Goal: Task Accomplishment & Management: Use online tool/utility

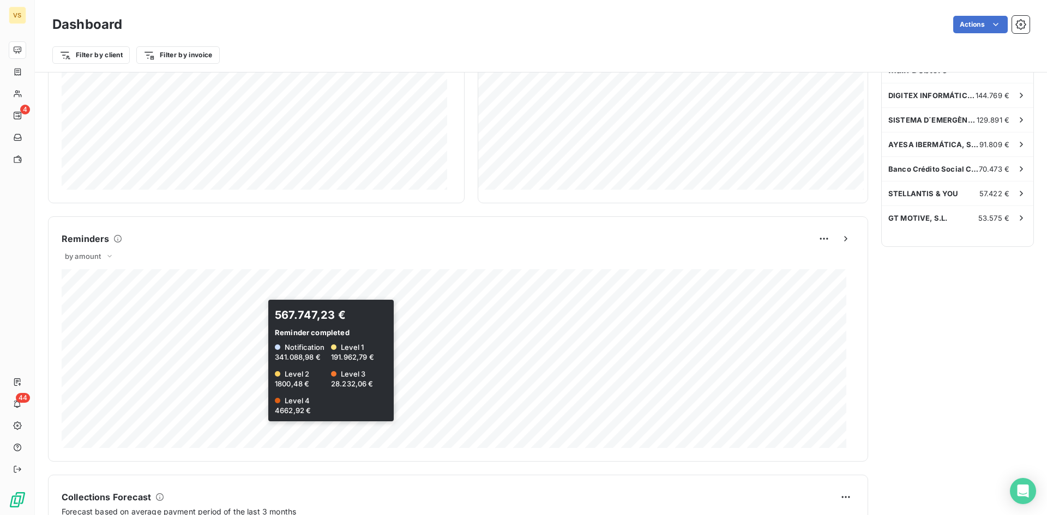
scroll to position [166, 0]
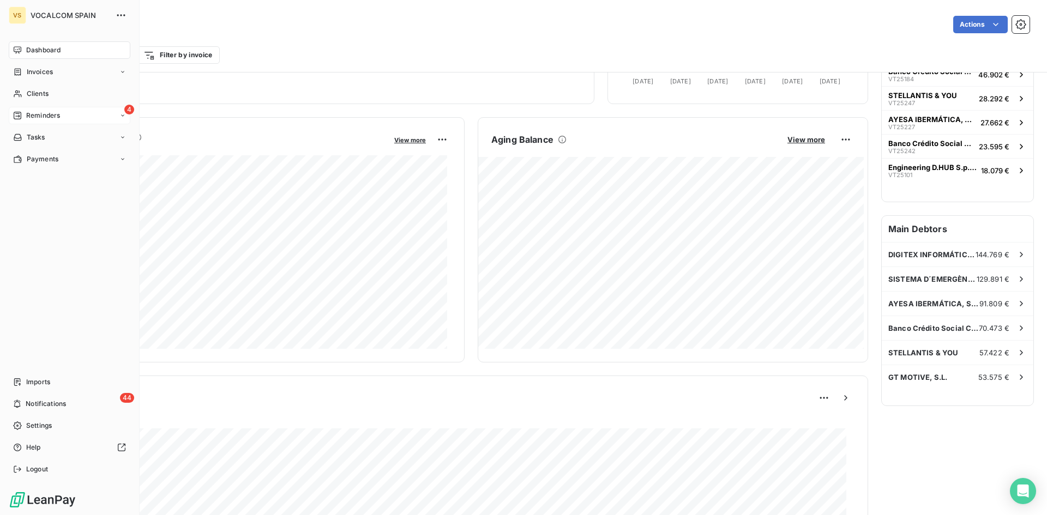
click at [45, 118] on span "Reminders" at bounding box center [43, 116] width 34 height 10
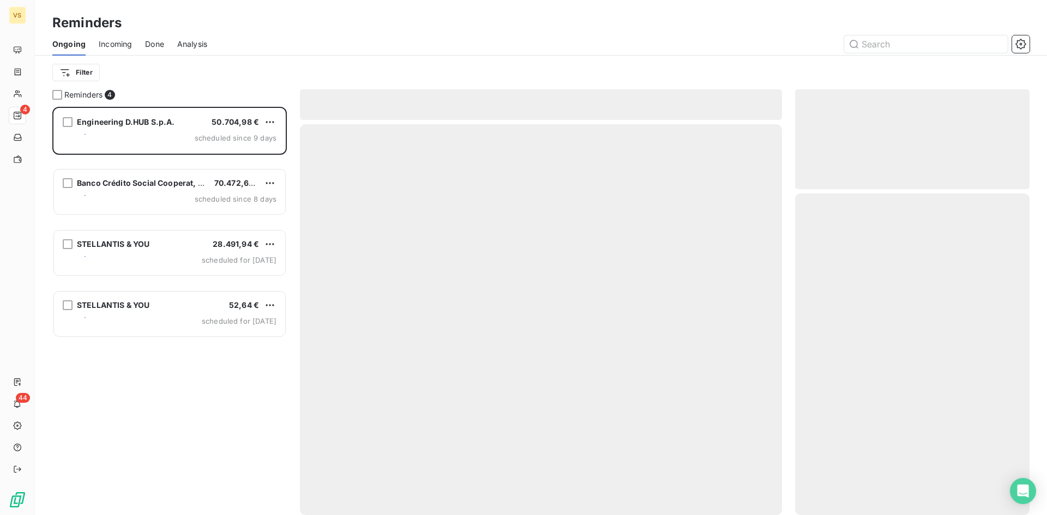
scroll to position [400, 226]
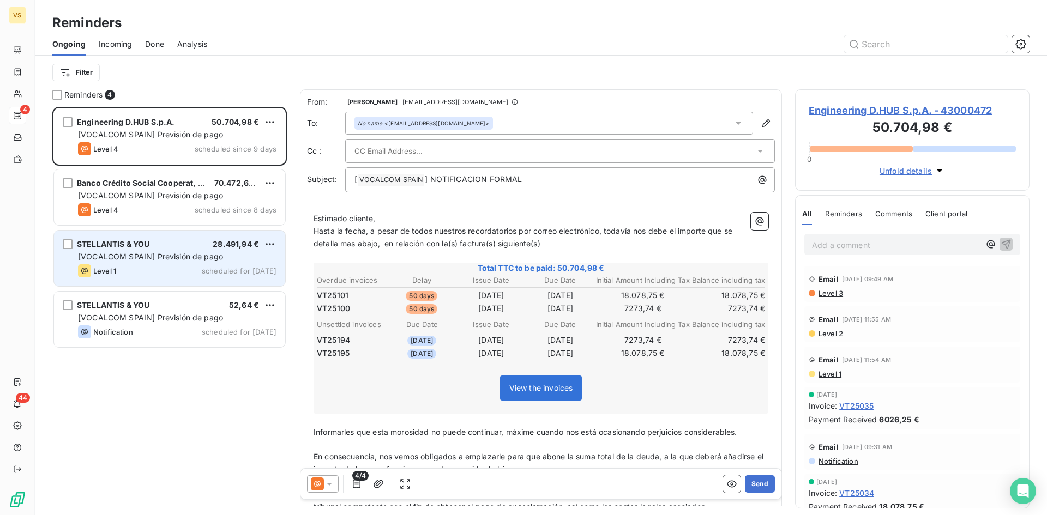
click at [150, 274] on div "Level 1 scheduled for [DATE]" at bounding box center [177, 271] width 199 height 13
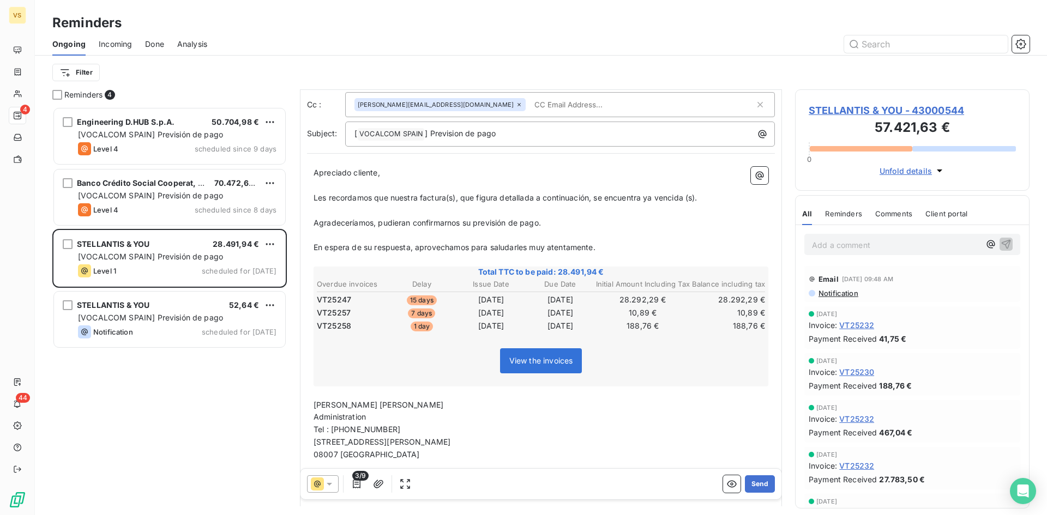
scroll to position [110, 0]
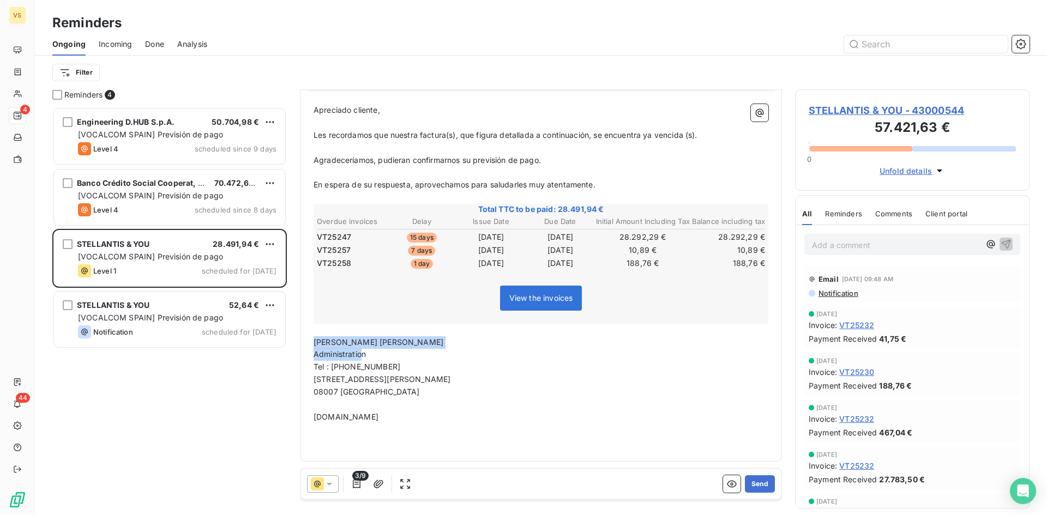
drag, startPoint x: 366, startPoint y: 355, endPoint x: 313, endPoint y: 339, distance: 55.2
click at [313, 339] on div "Apreciado cliente, ﻿ Les recordamos que nuestra factura(s), que figura detallad…" at bounding box center [541, 276] width 468 height 357
click at [364, 353] on span "Administration" at bounding box center [340, 354] width 52 height 9
drag, startPoint x: 368, startPoint y: 353, endPoint x: 314, endPoint y: 340, distance: 55.2
click at [314, 340] on div "Apreciado cliente, ﻿ Les recordamos que nuestra factura(s), que figura detallad…" at bounding box center [541, 276] width 455 height 344
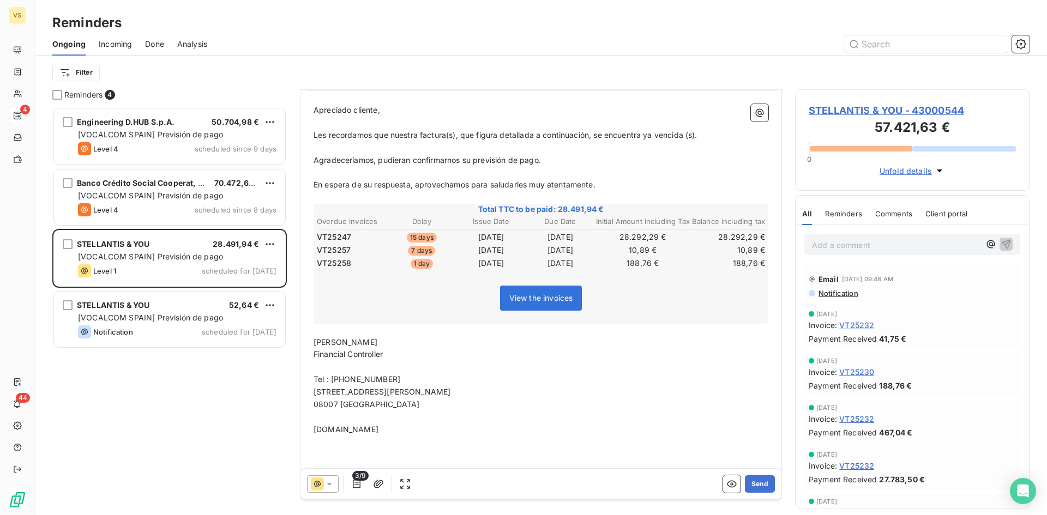
click at [410, 351] on p "Financial Controller" at bounding box center [541, 355] width 455 height 13
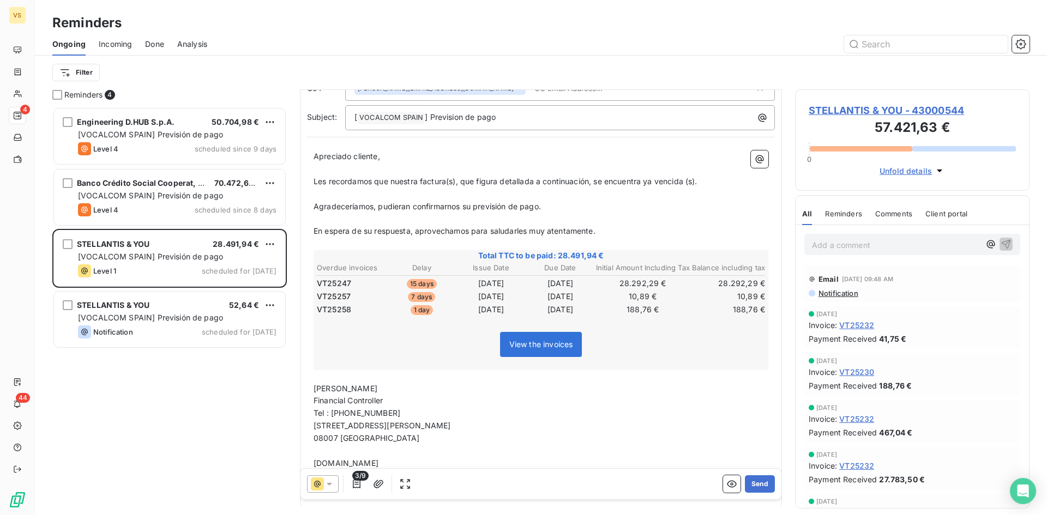
scroll to position [0, 0]
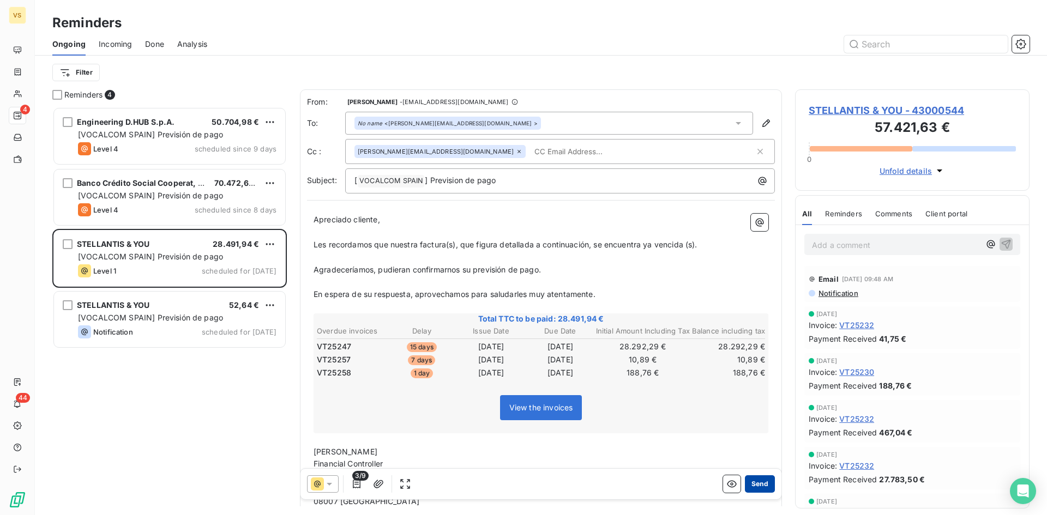
click at [758, 483] on button "Send" at bounding box center [760, 484] width 30 height 17
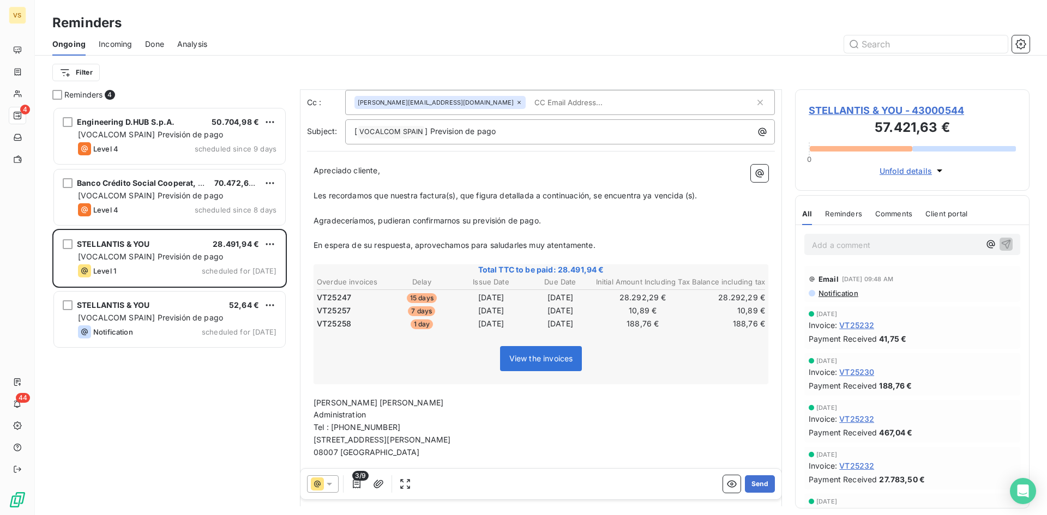
scroll to position [110, 0]
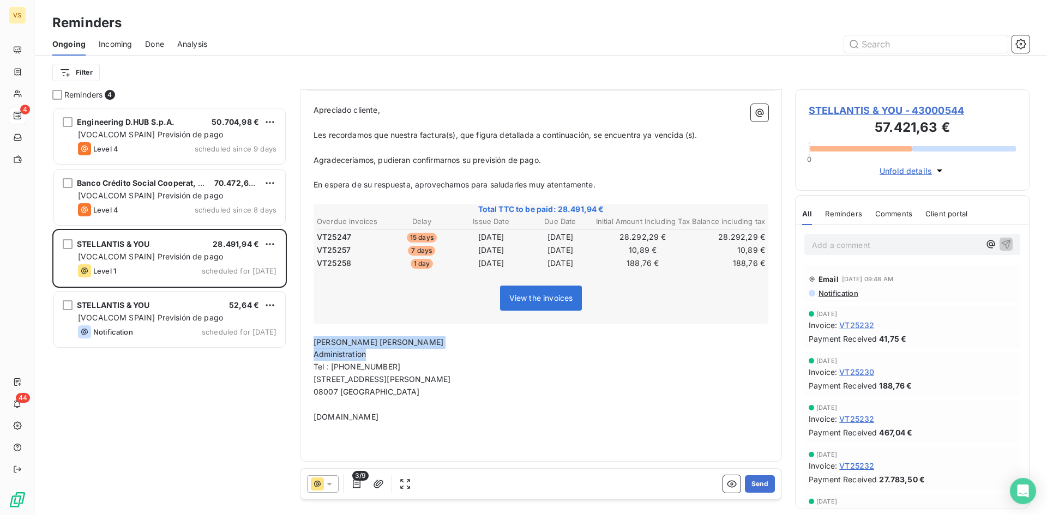
drag, startPoint x: 365, startPoint y: 353, endPoint x: 309, endPoint y: 340, distance: 57.2
click at [309, 340] on div "Apreciado cliente, ﻿ Les recordamos que nuestra factura(s), que figura detallad…" at bounding box center [541, 276] width 468 height 357
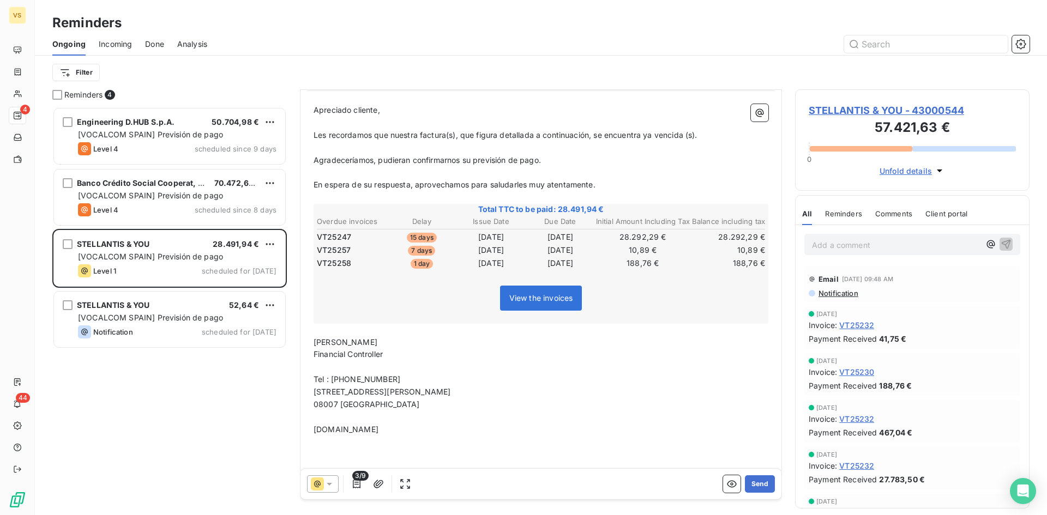
click at [393, 351] on p "Financial Controller" at bounding box center [541, 355] width 455 height 13
click at [753, 484] on button "Send" at bounding box center [760, 484] width 30 height 17
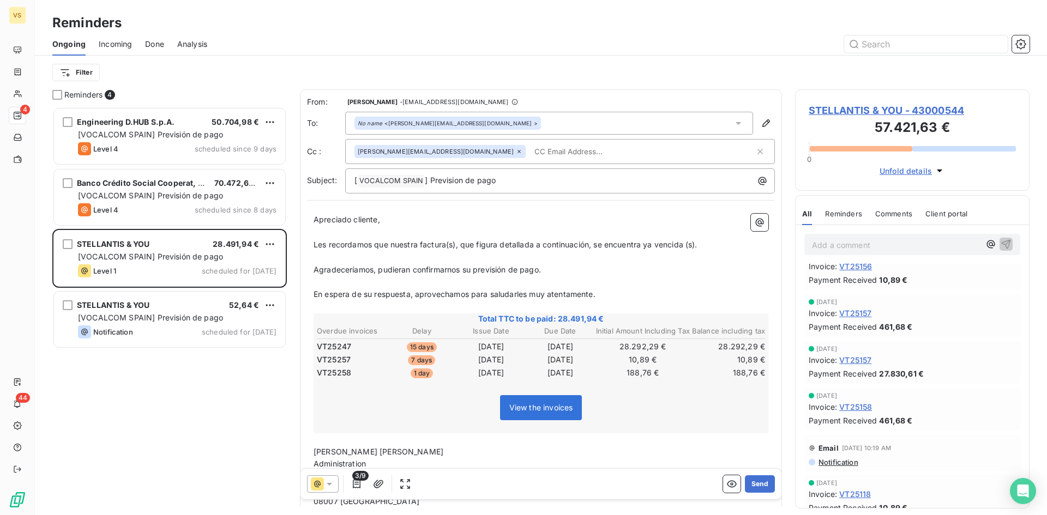
scroll to position [1145, 0]
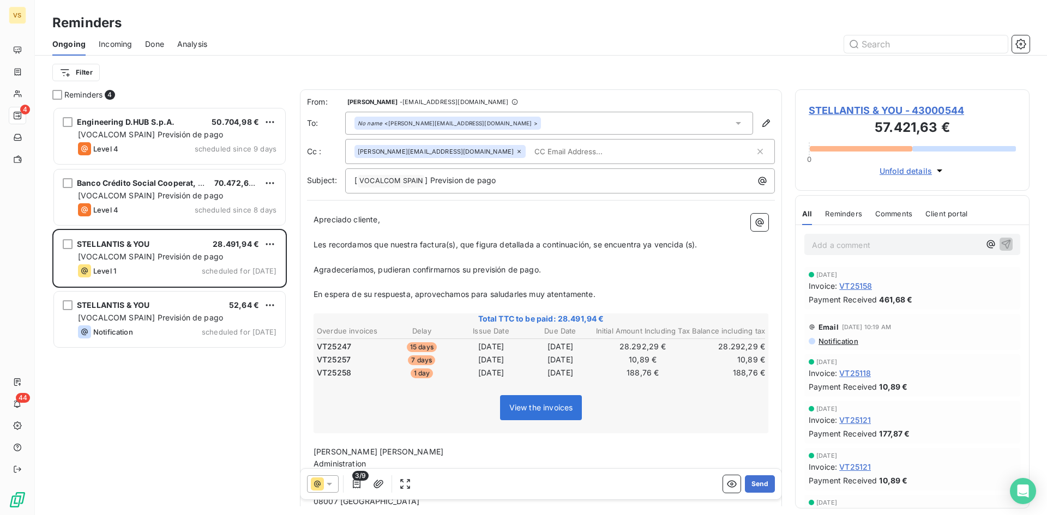
drag, startPoint x: 152, startPoint y: 453, endPoint x: 163, endPoint y: 458, distance: 11.5
click at [152, 453] on div "Engineering D.HUB S.p.A. 50.704,98 € [VOCALCOM SPAIN] Previsión de pago Level 4…" at bounding box center [169, 311] width 235 height 409
click at [763, 125] on icon "button" at bounding box center [767, 123] width 8 height 8
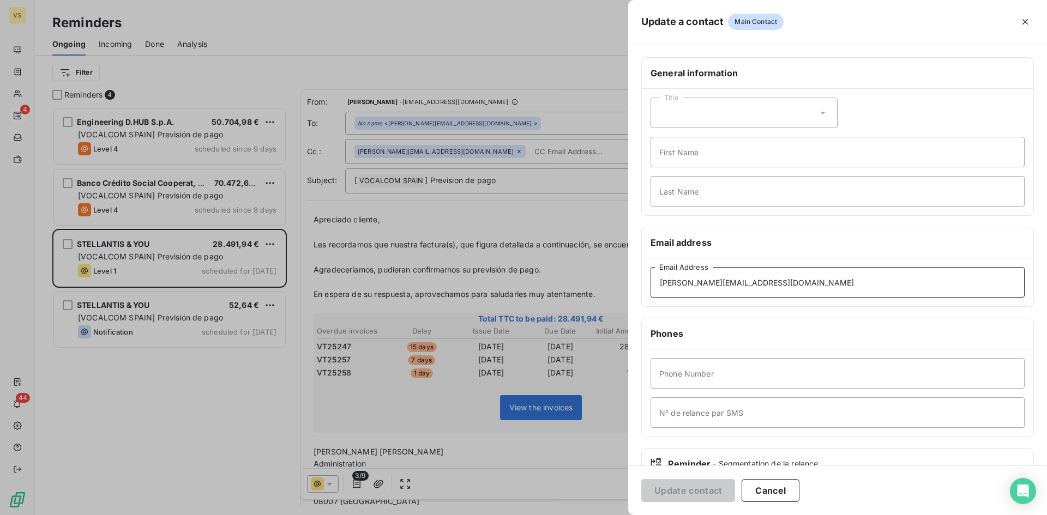
drag, startPoint x: 824, startPoint y: 284, endPoint x: 507, endPoint y: 266, distance: 318.0
click at [507, 515] on div "Update a contact Main Contact General information Title First Name Last Name Em…" at bounding box center [523, 515] width 1047 height 0
paste input
type input "[PERSON_NAME][EMAIL_ADDRESS][DOMAIN_NAME]"
click at [698, 495] on button "Update contact" at bounding box center [688, 490] width 94 height 23
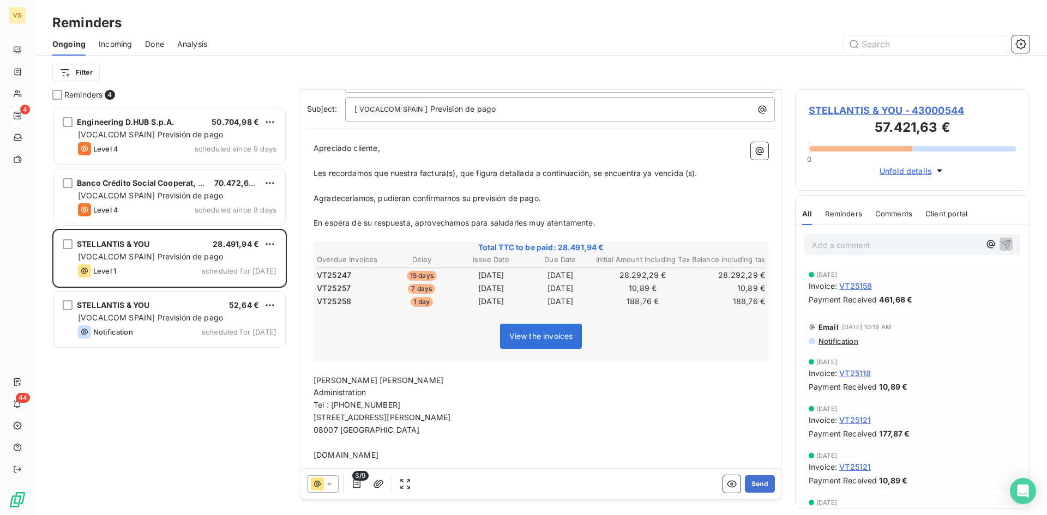
scroll to position [56, 0]
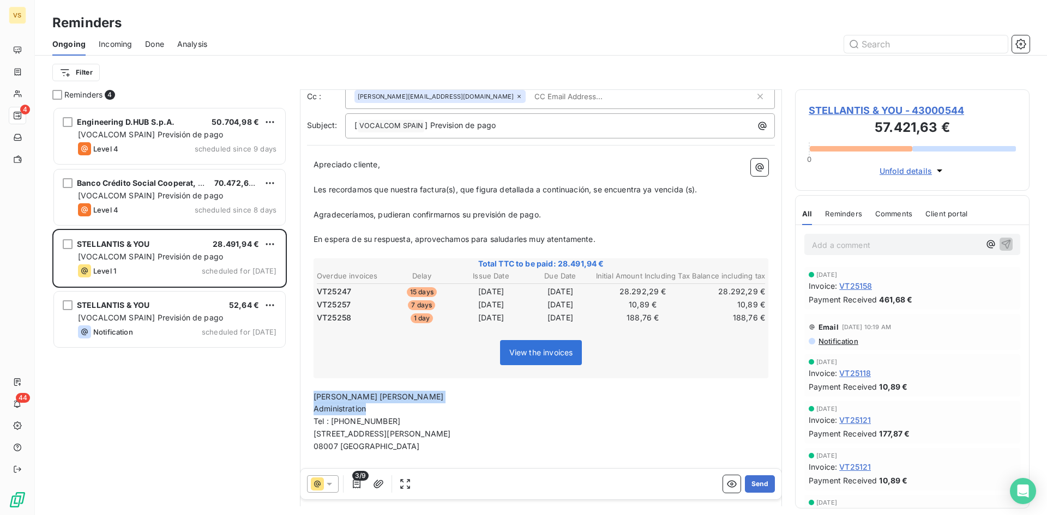
drag, startPoint x: 365, startPoint y: 409, endPoint x: 308, endPoint y: 395, distance: 58.7
click at [308, 395] on div "Apreciado cliente, ﻿ Les recordamos que nuestra factura(s), que figura detallad…" at bounding box center [541, 330] width 468 height 357
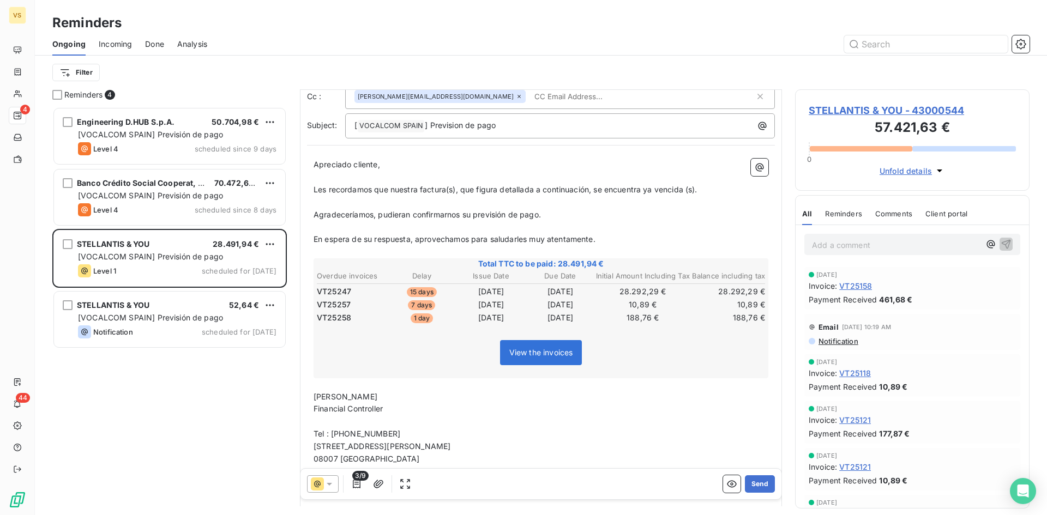
click at [425, 412] on p "Financial Controller" at bounding box center [541, 409] width 455 height 13
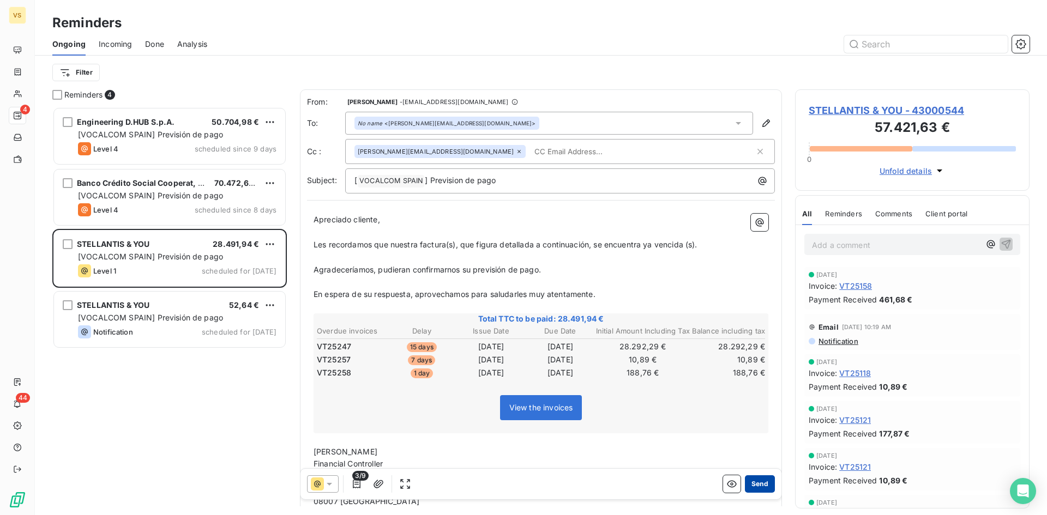
click at [746, 486] on button "Send" at bounding box center [760, 484] width 30 height 17
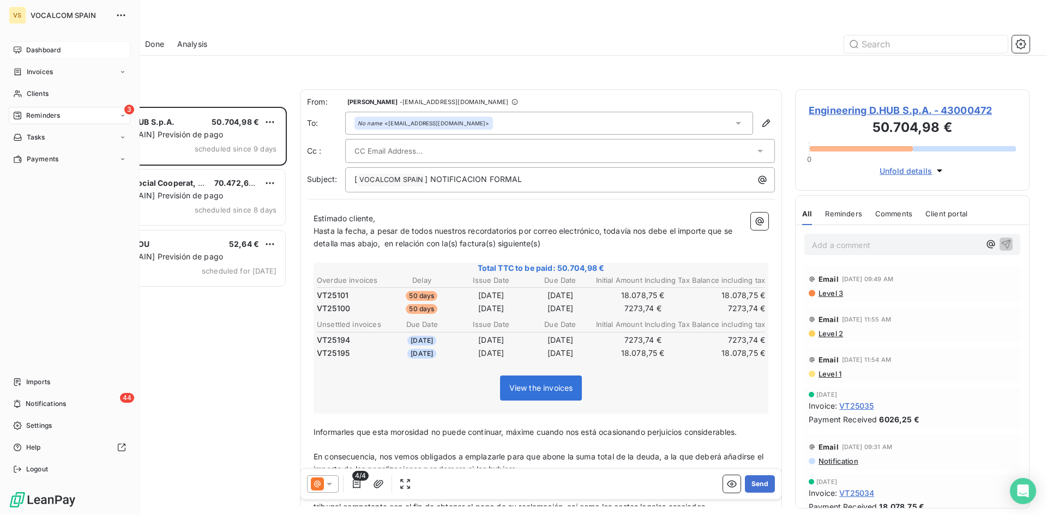
click at [51, 48] on span "Dashboard" at bounding box center [43, 50] width 34 height 10
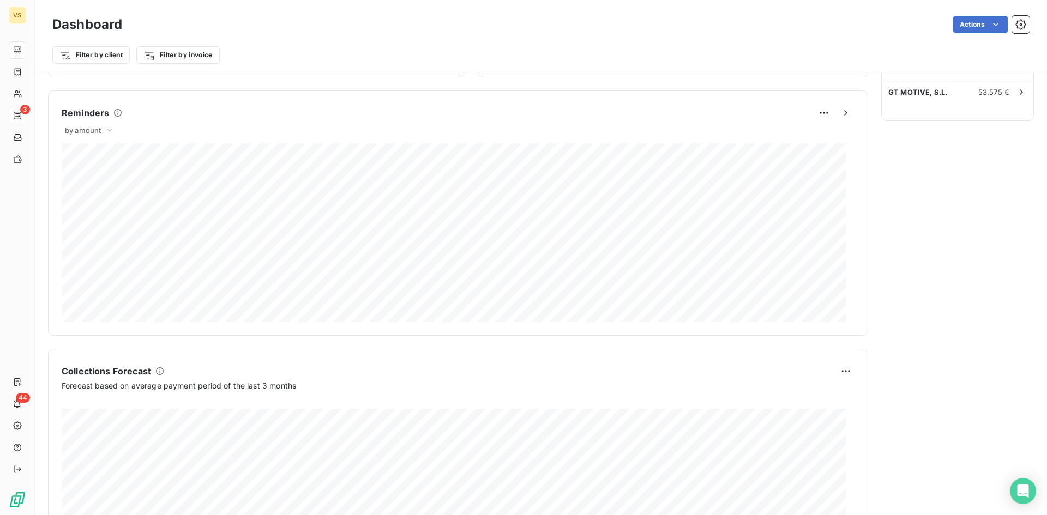
scroll to position [548, 0]
